Goal: Task Accomplishment & Management: Complete application form

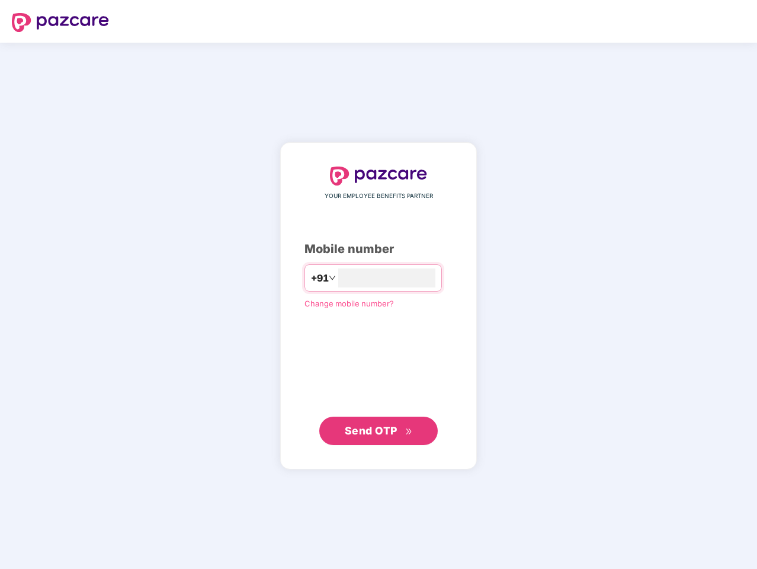
click at [378, 284] on input "number" at bounding box center [386, 277] width 97 height 19
click at [60, 23] on img at bounding box center [60, 22] width 97 height 19
click at [310, 278] on span "+91" at bounding box center [319, 278] width 18 height 15
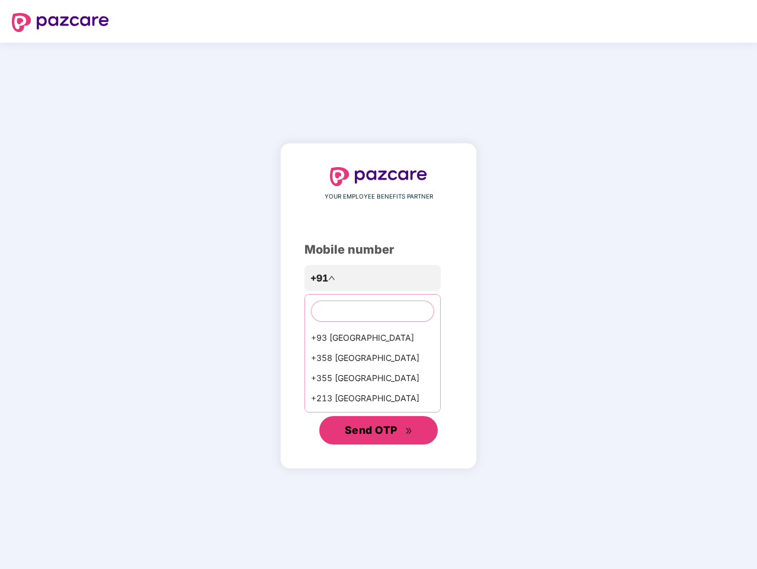
click at [378, 431] on span "Send OTP" at bounding box center [371, 430] width 53 height 12
